Goal: Navigation & Orientation: Find specific page/section

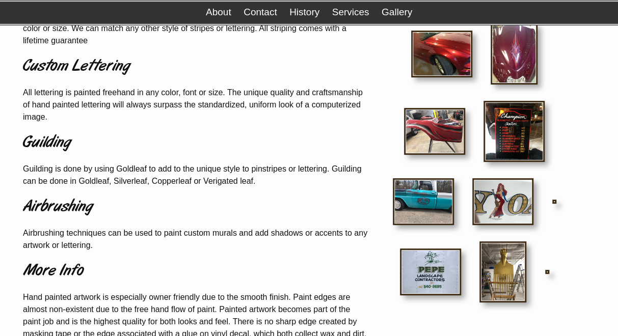
scroll to position [225, 0]
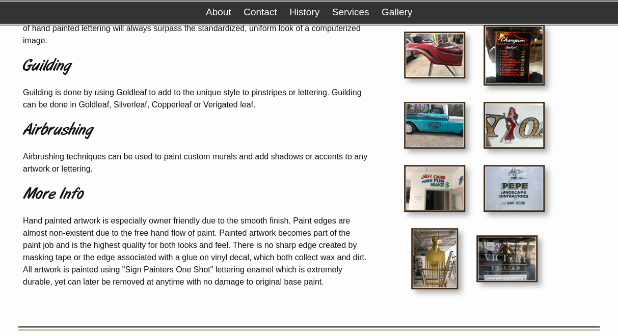
click at [427, 172] on img at bounding box center [434, 188] width 61 height 47
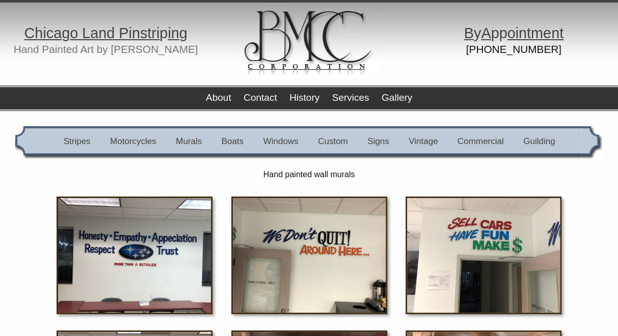
click at [416, 143] on link "Vintage" at bounding box center [422, 142] width 29 height 10
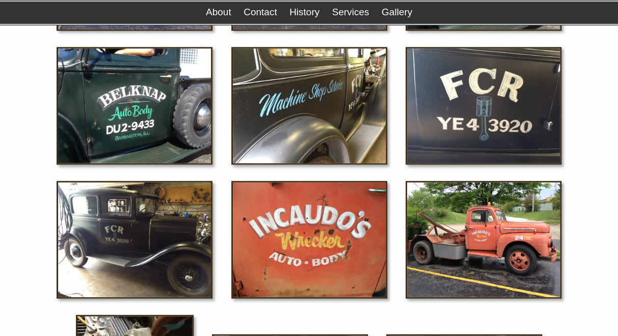
scroll to position [854, 0]
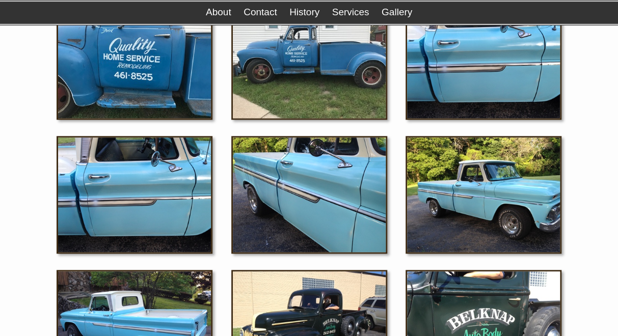
scroll to position [474, 0]
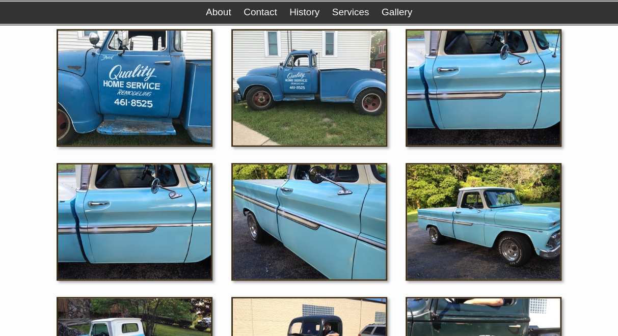
click at [601, 200] on div "Stripes Motorcycles Murals Boats Windows Custom Signs Vintage Commercial Guildi…" at bounding box center [308, 342] width 587 height 1378
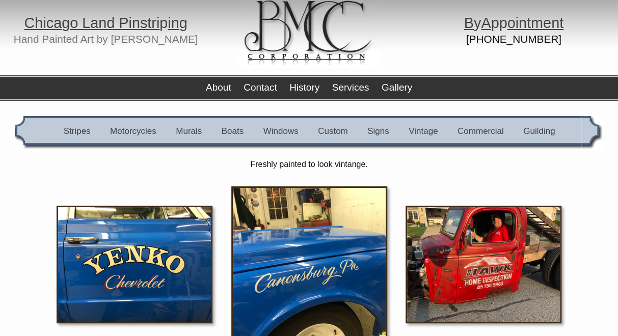
scroll to position [0, 0]
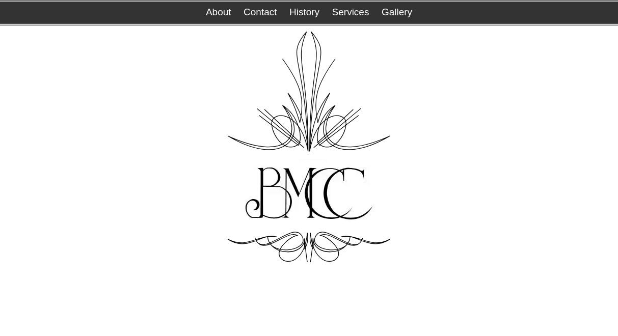
scroll to position [225, 0]
